Goal: Information Seeking & Learning: Learn about a topic

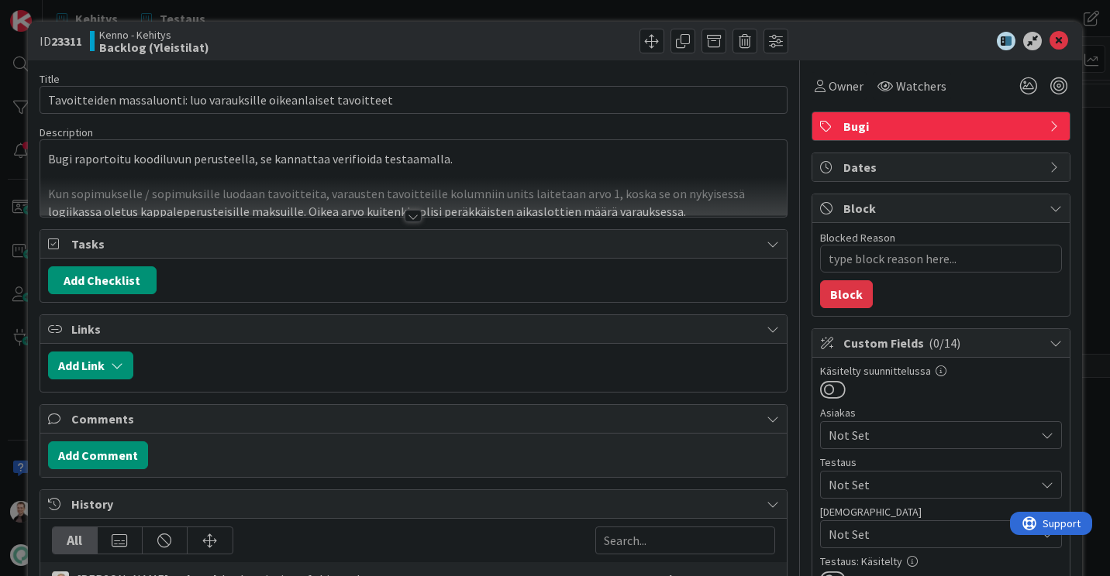
click at [410, 215] on div at bounding box center [412, 216] width 17 height 12
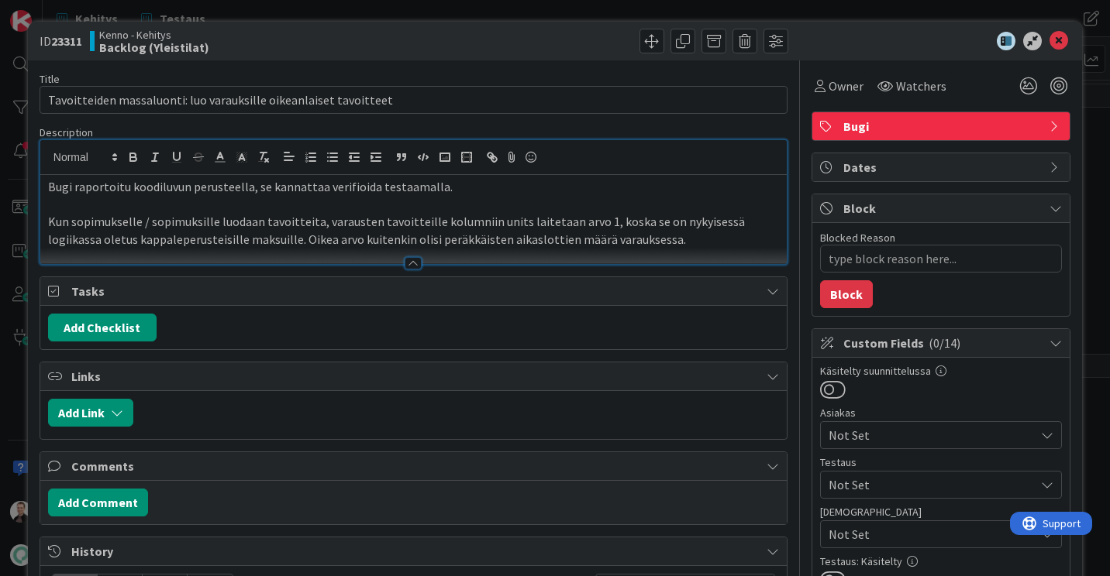
type textarea "x"
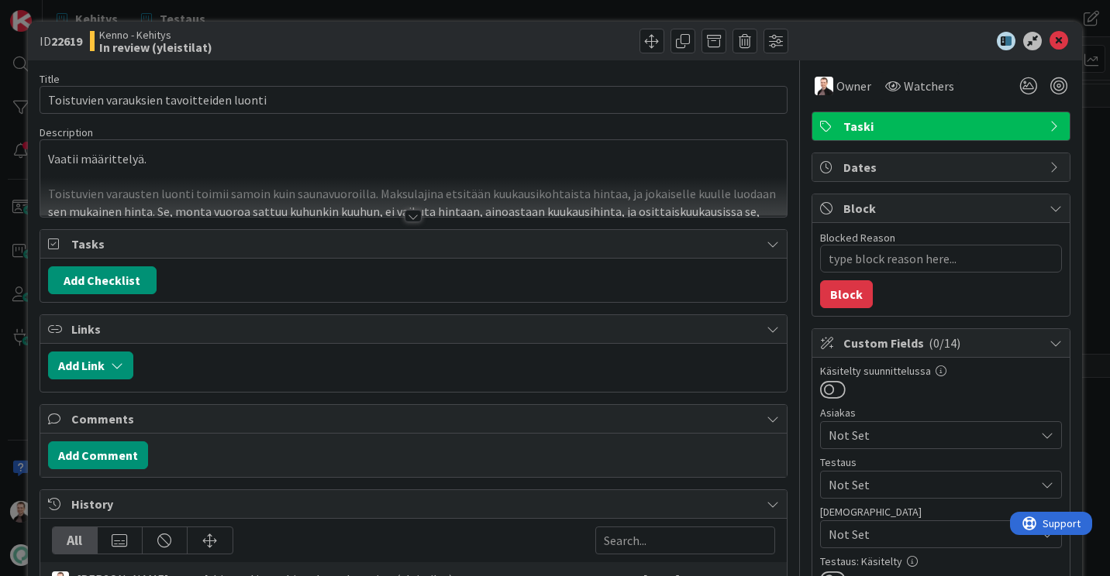
type textarea "x"
click at [1049, 43] on icon at bounding box center [1058, 41] width 19 height 19
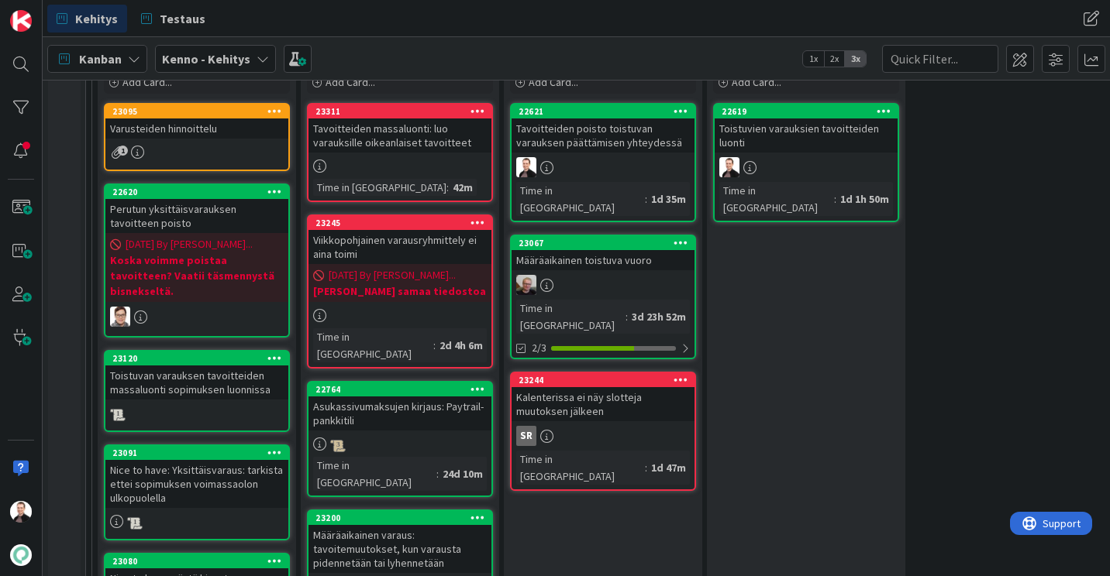
scroll to position [362, 0]
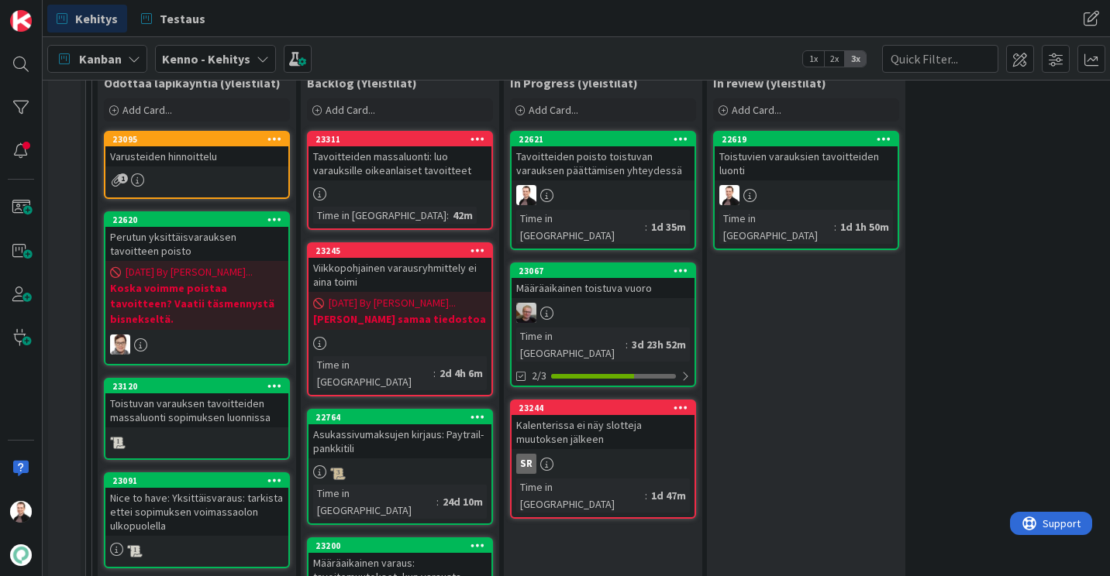
click at [387, 163] on div "Tavoitteiden massaluonti: luo varauksille oikeanlaiset tavoitteet" at bounding box center [399, 163] width 183 height 34
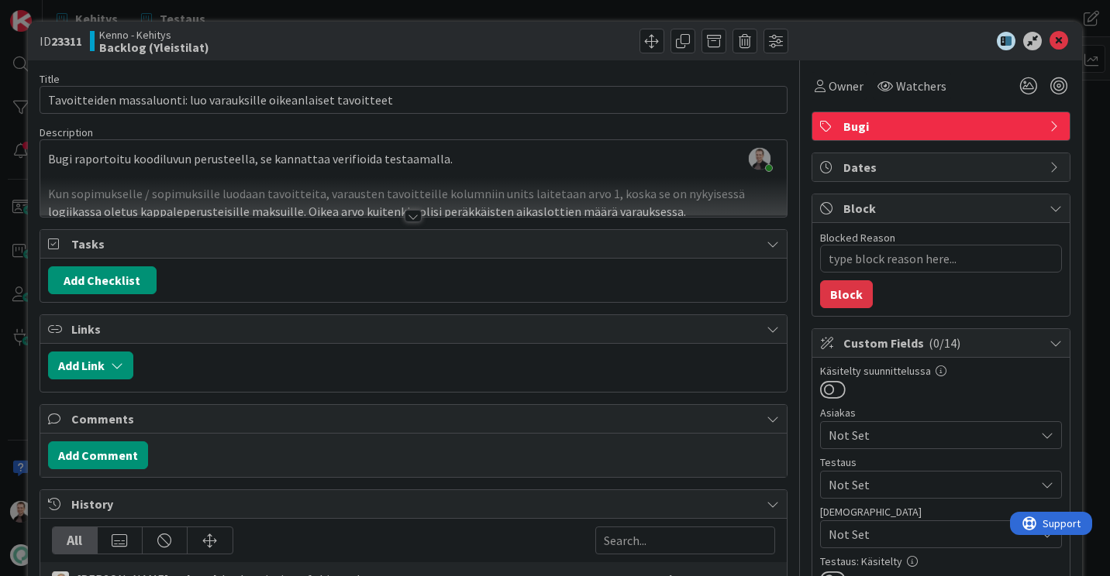
click at [408, 215] on div at bounding box center [412, 216] width 17 height 12
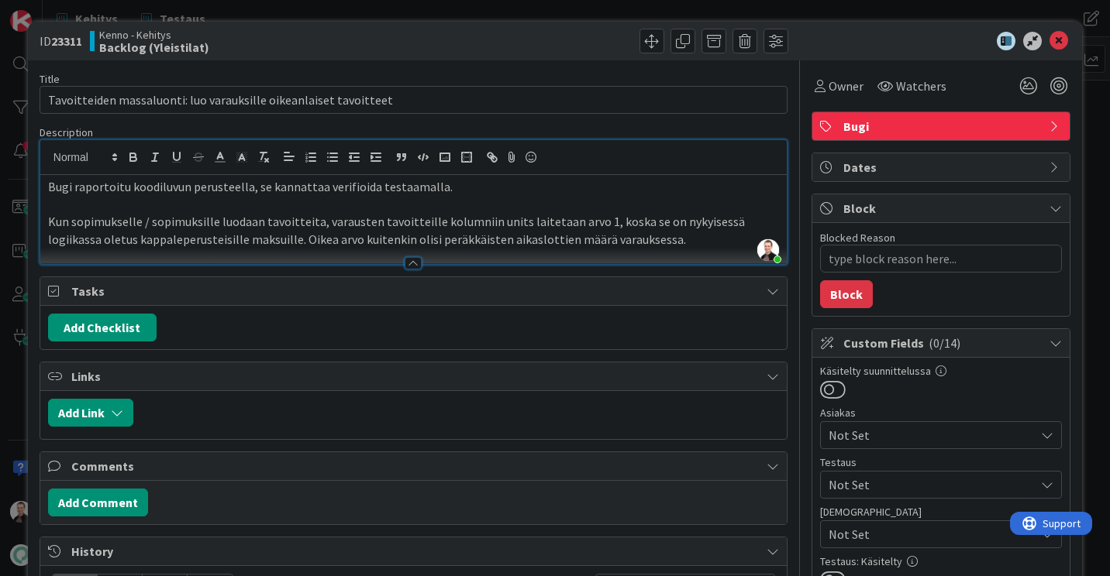
type textarea "x"
click at [1052, 45] on icon at bounding box center [1058, 41] width 19 height 19
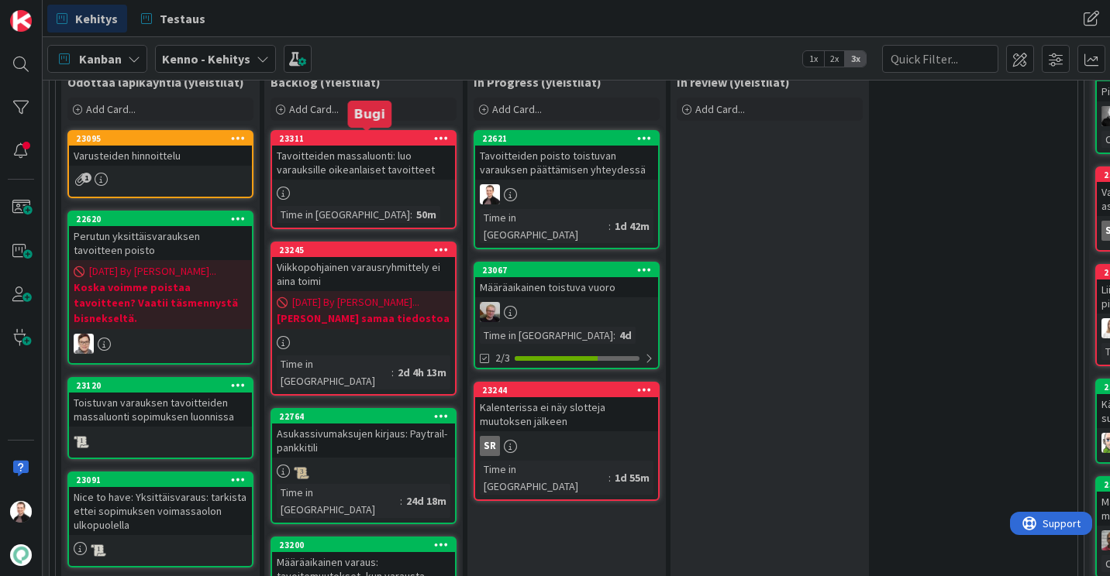
scroll to position [365, 36]
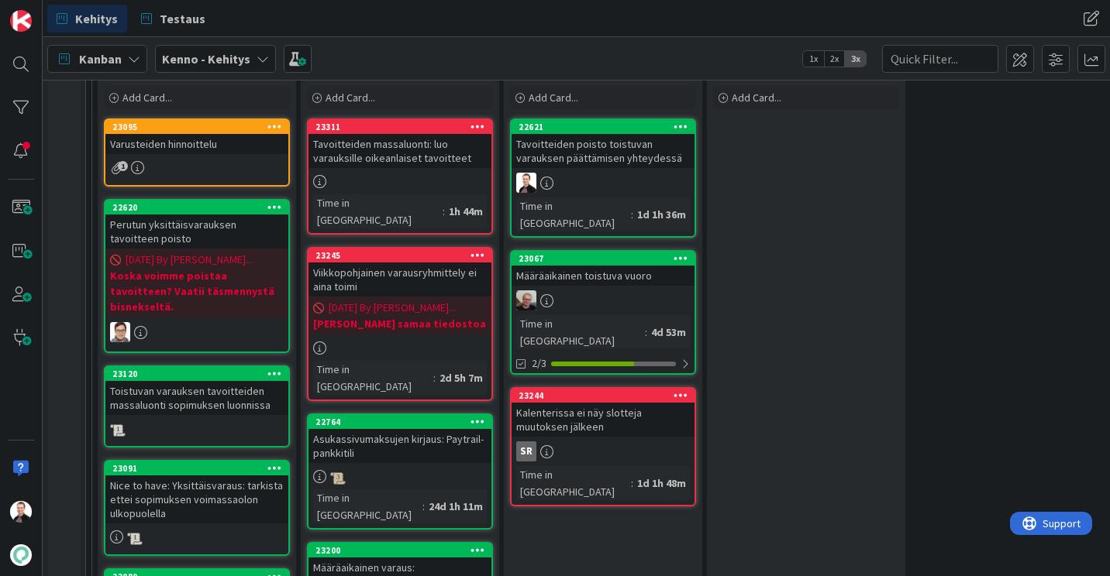
scroll to position [373, 0]
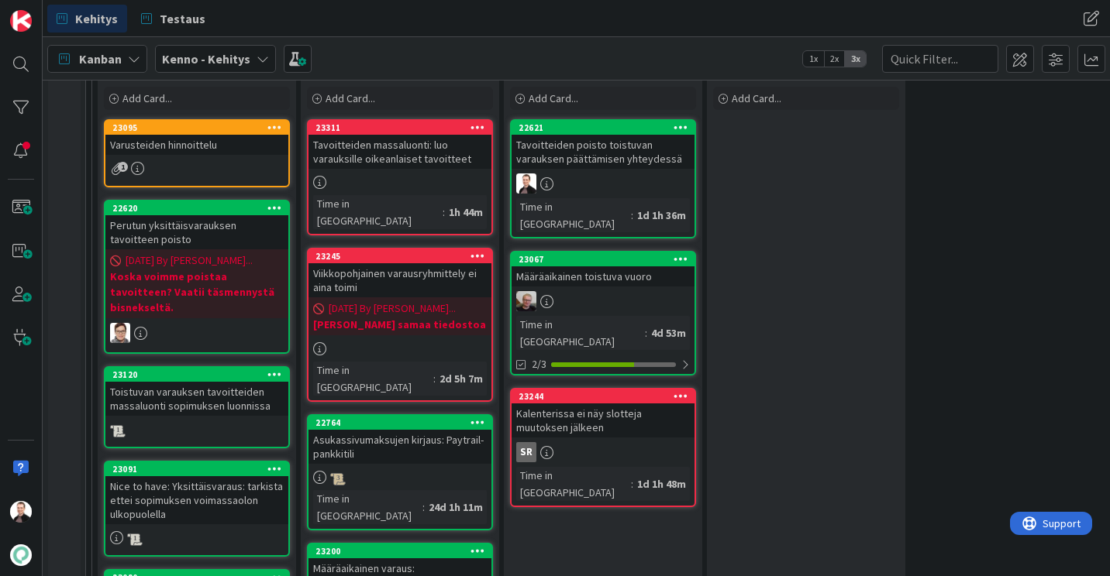
click at [593, 145] on div "Tavoitteiden poisto toistuvan varauksen päättämisen yhteydessä" at bounding box center [602, 152] width 183 height 34
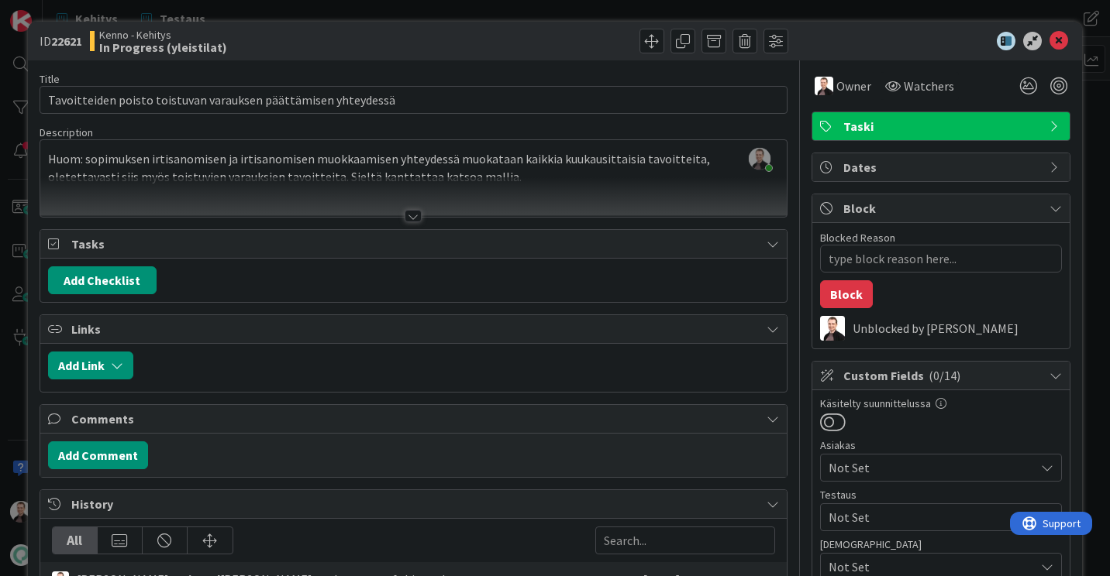
type textarea "x"
